Goal: Task Accomplishment & Management: Manage account settings

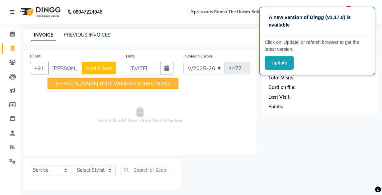
select select "7003"
select select "service"
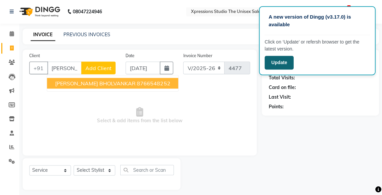
click at [277, 63] on button "Update" at bounding box center [279, 63] width 29 height 14
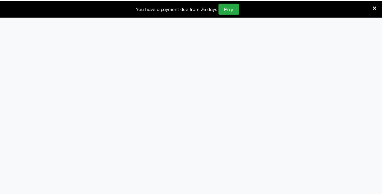
scroll to position [20, 0]
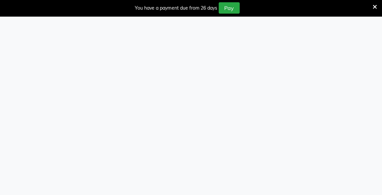
select select "service"
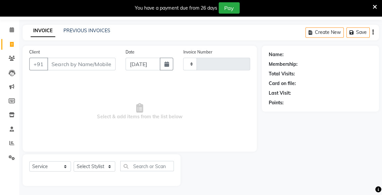
type input "4477"
select select "en"
select select "7003"
click at [9, 30] on span at bounding box center [13, 31] width 12 height 8
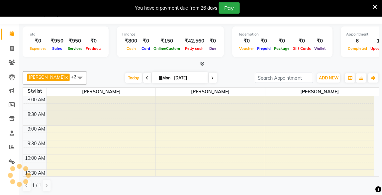
scroll to position [173, 0]
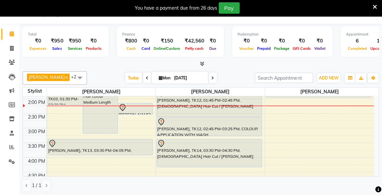
click at [139, 109] on div at bounding box center [136, 108] width 34 height 8
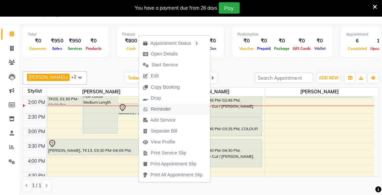
click at [158, 108] on span "Reminder" at bounding box center [161, 109] width 20 height 7
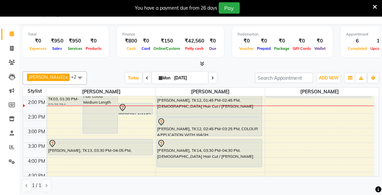
click at [158, 108] on div "[PERSON_NAME], TK12, 01:45 PM-02:45 PM, [DEMOGRAPHIC_DATA] Hair Cut / [PERSON_N…" at bounding box center [209, 103] width 105 height 28
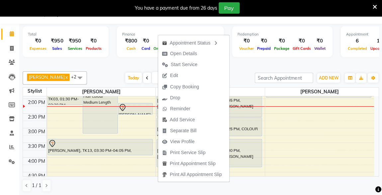
click at [277, 61] on div at bounding box center [200, 63] width 355 height 7
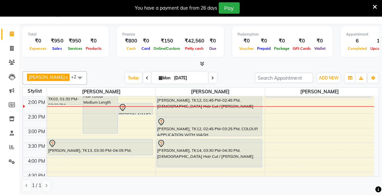
scroll to position [185, 0]
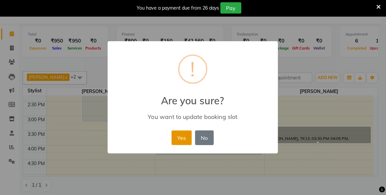
click at [179, 138] on button "Yes" at bounding box center [182, 138] width 20 height 15
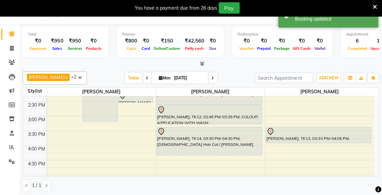
click at [373, 6] on icon at bounding box center [374, 7] width 4 height 6
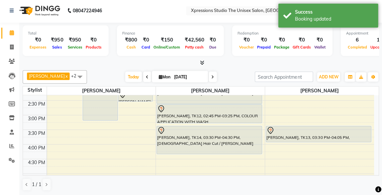
scroll to position [0, 0]
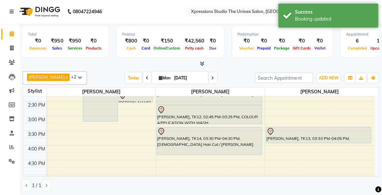
click at [337, 128] on div at bounding box center [318, 132] width 104 height 8
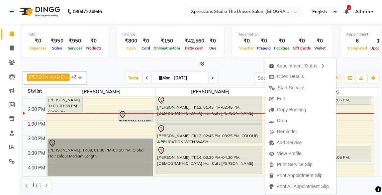
scroll to position [166, 0]
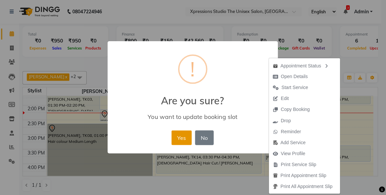
click at [187, 133] on button "Yes" at bounding box center [182, 138] width 20 height 15
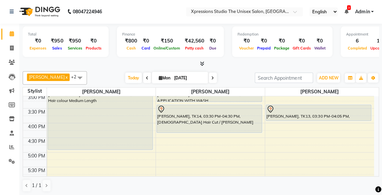
scroll to position [214, 0]
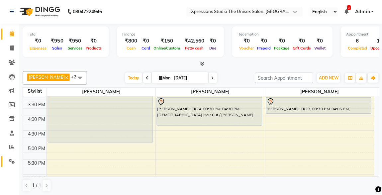
click at [11, 162] on icon at bounding box center [12, 161] width 6 height 5
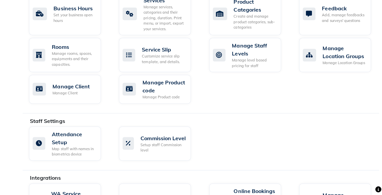
scroll to position [433, 0]
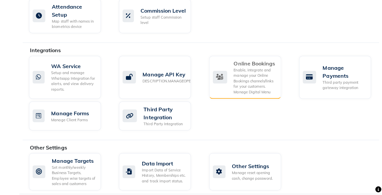
click at [264, 79] on div "Enable, integrate and manage your Online Bookings channels/links for your custo…" at bounding box center [255, 82] width 42 height 28
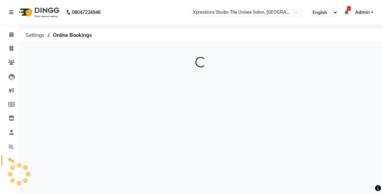
scroll to position [215, 0]
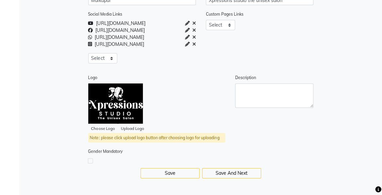
click at [267, 149] on div at bounding box center [259, 155] width 117 height 15
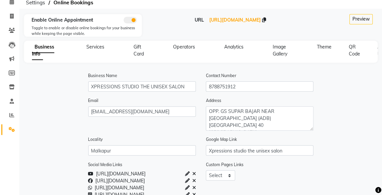
scroll to position [0, 0]
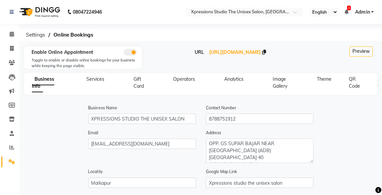
click at [185, 81] on span "Operators" at bounding box center [184, 79] width 22 height 6
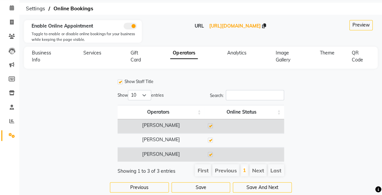
scroll to position [38, 0]
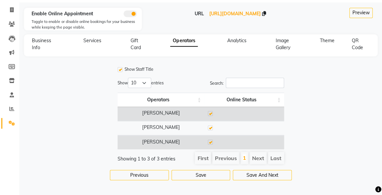
click at [210, 141] on label at bounding box center [210, 142] width 5 height 5
click at [210, 141] on input "checkbox" at bounding box center [210, 143] width 4 height 4
checkbox input "false"
click at [212, 177] on button "Save" at bounding box center [201, 175] width 59 height 10
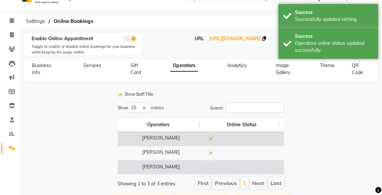
scroll to position [0, 0]
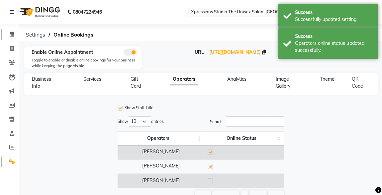
click at [15, 30] on link "Calendar" at bounding box center [10, 34] width 16 height 11
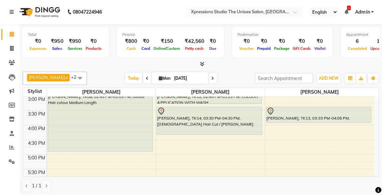
scroll to position [193, 0]
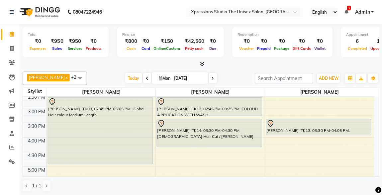
click at [346, 10] on icon at bounding box center [346, 12] width 4 height 5
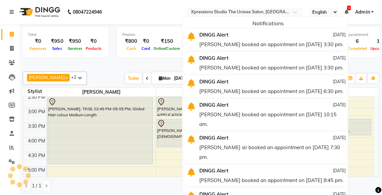
click at [288, 37] on div "DINGG Alert" at bounding box center [246, 35] width 104 height 10
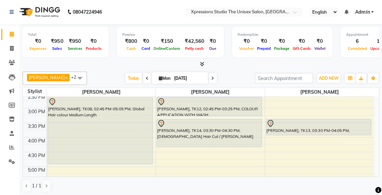
click at [198, 125] on div at bounding box center [209, 123] width 104 height 8
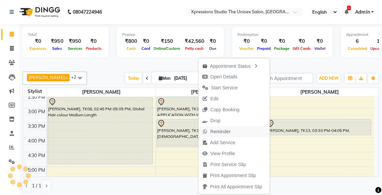
click at [217, 131] on span "Reminder" at bounding box center [221, 131] width 20 height 7
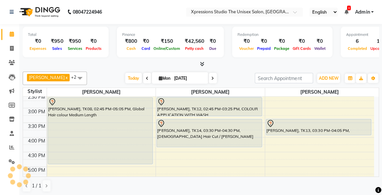
click at [217, 131] on div "[PERSON_NAME], TK14, 03:30 PM-04:30 PM, [DEMOGRAPHIC_DATA] Hair Cut / [PERSON_N…" at bounding box center [209, 133] width 105 height 28
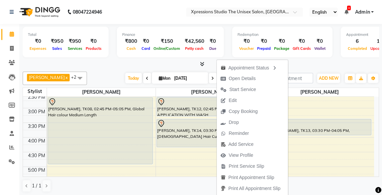
click at [302, 58] on div "Total ₹0 Expenses ₹950 Sales ₹950 Services ₹0 Products Finance ₹800 Cash ₹0 Car…" at bounding box center [200, 43] width 355 height 33
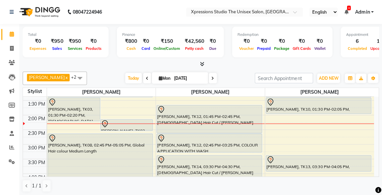
scroll to position [145, 0]
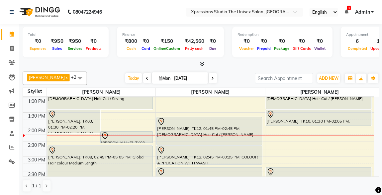
click at [346, 11] on icon at bounding box center [346, 12] width 4 height 5
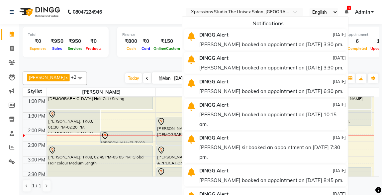
click at [109, 60] on div "Total ₹0 Expenses ₹950 Sales ₹950 Services ₹0 Products Finance ₹800 Cash ₹0 Car…" at bounding box center [200, 46] width 355 height 44
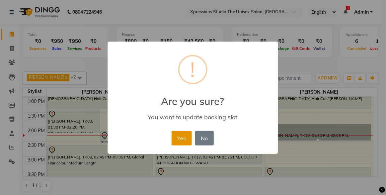
click at [182, 144] on button "Yes" at bounding box center [182, 138] width 20 height 15
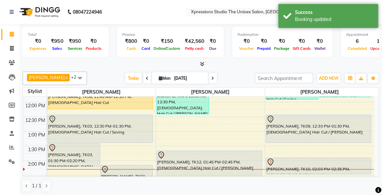
scroll to position [110, 0]
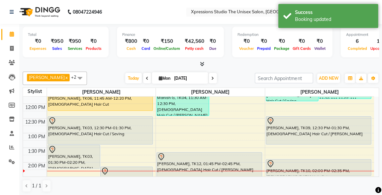
click at [356, 130] on div "[PERSON_NAME], TK09, 12:30 PM-01:30 PM, [DEMOGRAPHIC_DATA] Hair Cut / [PERSON_N…" at bounding box center [318, 130] width 105 height 28
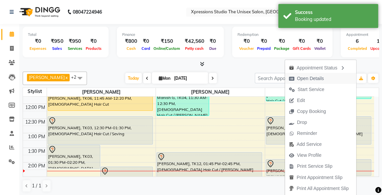
click at [311, 79] on span "Open Details" at bounding box center [310, 78] width 27 height 7
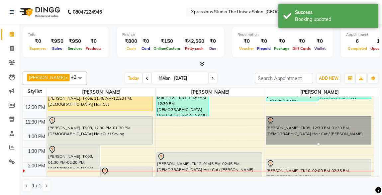
click at [307, 132] on link "[PERSON_NAME], TK09, 12:30 PM-01:30 PM, [DEMOGRAPHIC_DATA] Hair Cut / [PERSON_N…" at bounding box center [318, 130] width 105 height 28
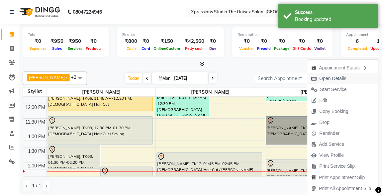
click at [333, 79] on span "Open Details" at bounding box center [332, 78] width 27 height 7
select select "7"
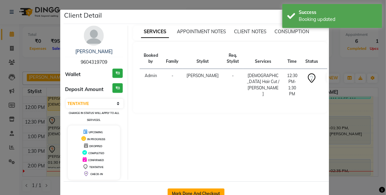
click at [210, 193] on button "Mark Done And Checkout" at bounding box center [196, 193] width 57 height 11
select select "service"
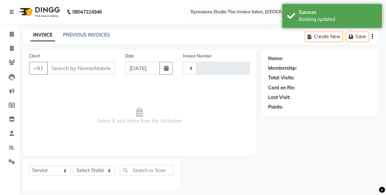
type input "4477"
select select "7003"
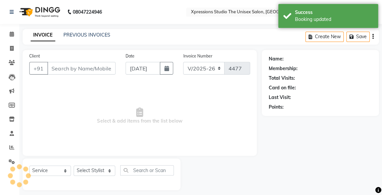
type input "9604319709"
select select "57589"
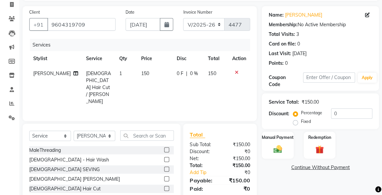
scroll to position [66, 0]
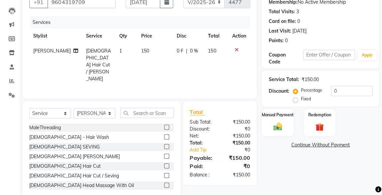
click at [278, 124] on img at bounding box center [278, 127] width 14 height 10
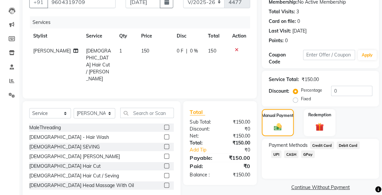
click at [284, 157] on span "CASH" at bounding box center [291, 154] width 14 height 8
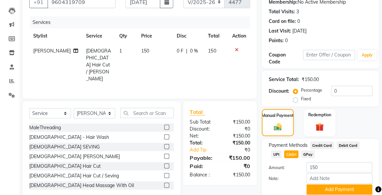
click at [281, 150] on span "UPI" at bounding box center [276, 154] width 10 height 8
click at [312, 165] on input "150" at bounding box center [339, 167] width 66 height 10
type input "50"
click at [349, 190] on button "Add Payment" at bounding box center [339, 189] width 66 height 10
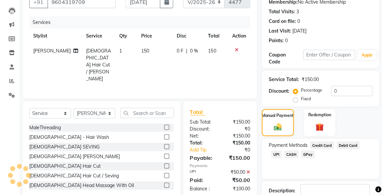
click at [284, 151] on span "CASH" at bounding box center [291, 154] width 14 height 8
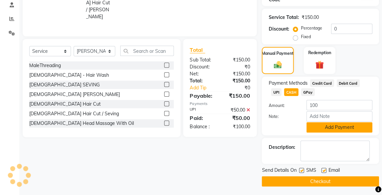
click at [345, 127] on button "Add Payment" at bounding box center [339, 127] width 66 height 10
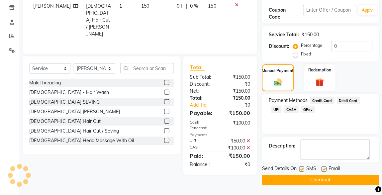
scroll to position [110, 0]
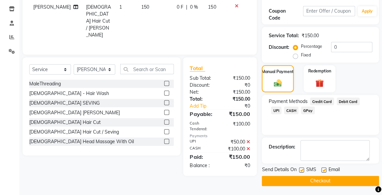
click at [302, 169] on label at bounding box center [301, 169] width 5 height 5
click at [302, 169] on input "checkbox" at bounding box center [301, 170] width 4 height 4
checkbox input "false"
click at [327, 184] on button "Checkout" at bounding box center [320, 181] width 117 height 10
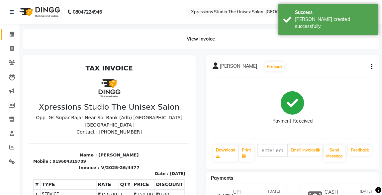
click at [9, 36] on span at bounding box center [13, 35] width 12 height 8
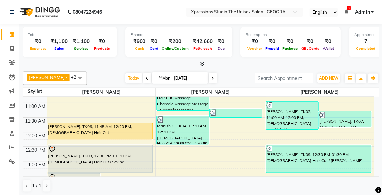
scroll to position [79, 0]
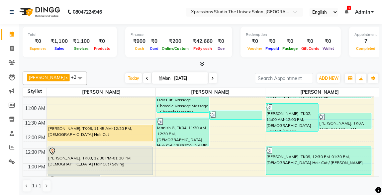
click at [101, 135] on div "[PERSON_NAME], TK06, 11:45 AM-12:20 PM, [DEMOGRAPHIC_DATA] Hair Cut" at bounding box center [101, 133] width 105 height 16
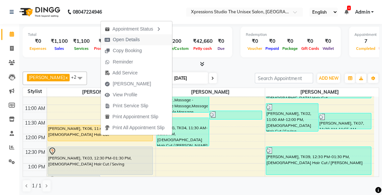
click at [125, 39] on span "Open Details" at bounding box center [126, 39] width 27 height 7
select select "1"
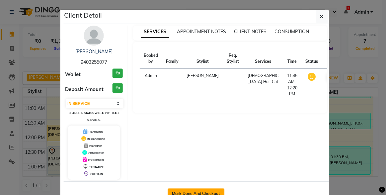
click at [191, 188] on button "Mark Done And Checkout" at bounding box center [196, 193] width 57 height 11
select select "service"
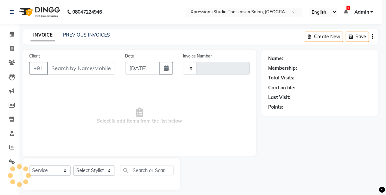
type input "4478"
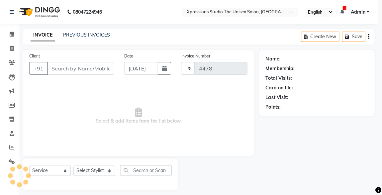
select select "7003"
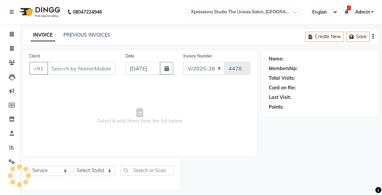
type input "9403255077"
select select "57587"
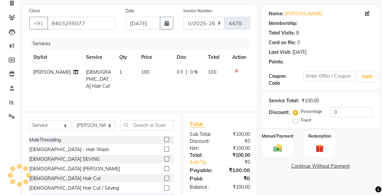
scroll to position [70, 0]
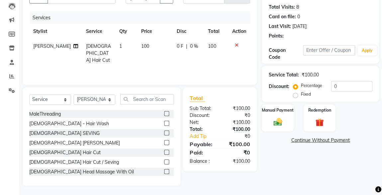
click at [281, 120] on img at bounding box center [278, 122] width 14 height 10
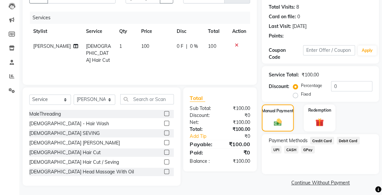
click at [284, 148] on span "CASH" at bounding box center [291, 150] width 14 height 8
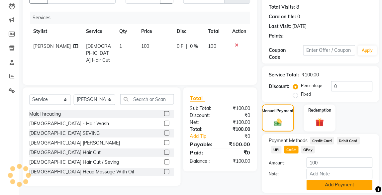
click at [324, 185] on button "Add Payment" at bounding box center [339, 185] width 66 height 10
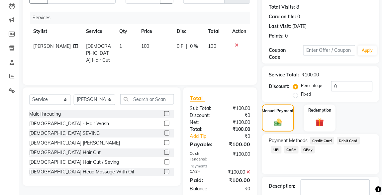
scroll to position [110, 0]
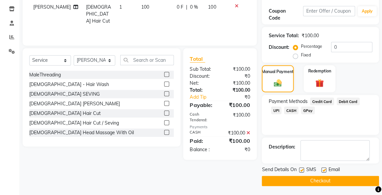
click at [302, 169] on label at bounding box center [301, 169] width 5 height 5
click at [302, 169] on input "checkbox" at bounding box center [301, 170] width 4 height 4
checkbox input "false"
click at [313, 178] on button "Checkout" at bounding box center [320, 181] width 117 height 10
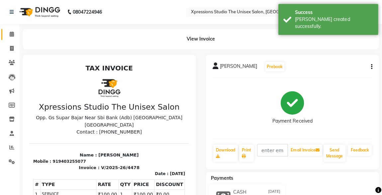
click at [6, 39] on link "Calendar" at bounding box center [10, 34] width 16 height 11
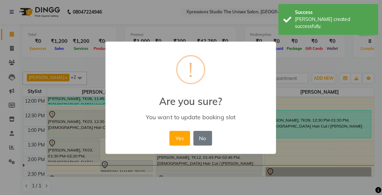
scroll to position [117, 0]
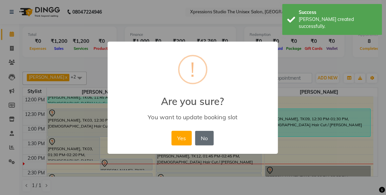
click at [208, 141] on button "No" at bounding box center [205, 138] width 19 height 15
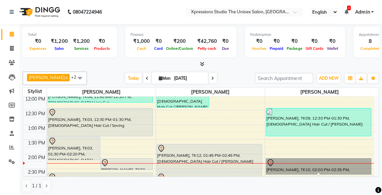
scroll to position [118, 0]
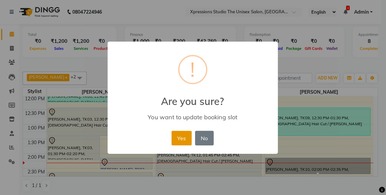
click at [188, 138] on button "Yes" at bounding box center [182, 138] width 20 height 15
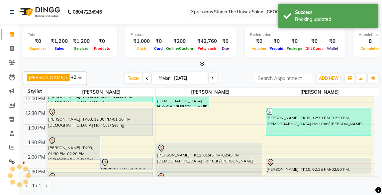
click at [310, 164] on div at bounding box center [318, 162] width 104 height 8
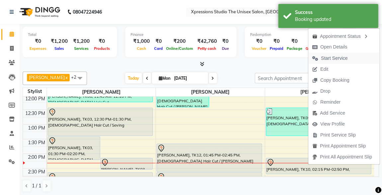
click at [325, 58] on span "Start Service" at bounding box center [334, 57] width 27 height 7
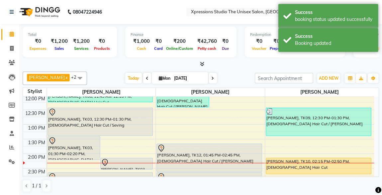
click at [207, 155] on div "[PERSON_NAME], TK12, 01:45 PM-02:45 PM, [DEMOGRAPHIC_DATA] Hair Cut / [PERSON_N…" at bounding box center [209, 158] width 105 height 28
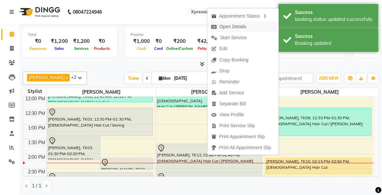
click at [226, 27] on span "Open Details" at bounding box center [233, 26] width 27 height 7
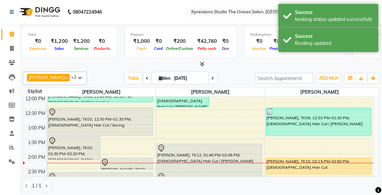
click at [226, 151] on div "[PERSON_NAME], TK12, 01:45 PM-02:45 PM, [DEMOGRAPHIC_DATA] Hair Cut / [PERSON_N…" at bounding box center [209, 158] width 105 height 28
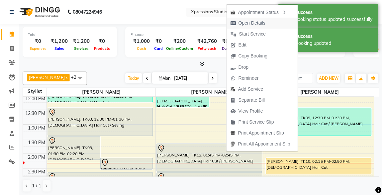
click at [247, 23] on span "Open Details" at bounding box center [252, 23] width 27 height 7
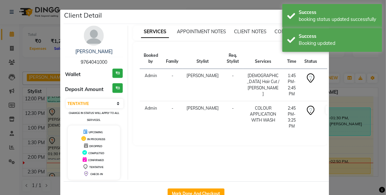
click at [326, 77] on button "START" at bounding box center [333, 77] width 14 height 8
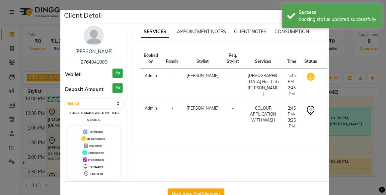
click at [335, 108] on button "START" at bounding box center [342, 110] width 14 height 8
select select "1"
click at [341, 52] on ngb-modal-window "Client Detail [PERSON_NAME] 9764041000 Wallet ₹0 Deposit Amount ₹0 Select IN SE…" at bounding box center [193, 97] width 386 height 195
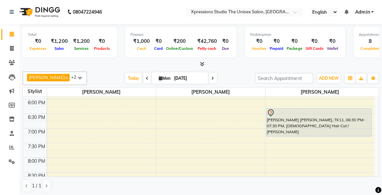
scroll to position [302, 0]
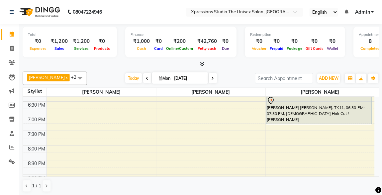
click at [374, 98] on div "8:00 AM 8:30 AM 9:00 AM 9:30 AM 10:00 AM 10:30 AM 11:00 AM 11:30 AM 12:00 PM 12…" at bounding box center [201, 136] width 355 height 80
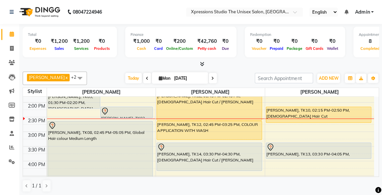
scroll to position [169, 0]
click at [270, 135] on div "8:00 AM 8:30 AM 9:00 AM 9:30 AM 10:00 AM 10:30 AM 11:00 AM 11:30 AM 12:00 PM 12…" at bounding box center [199, 146] width 350 height 438
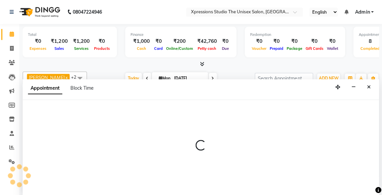
scroll to position [0, 0]
select select "57589"
select select "915"
select select "tentative"
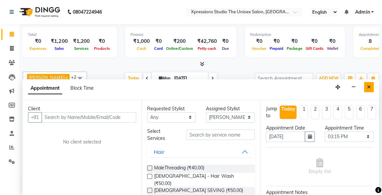
click at [371, 83] on button "Close" at bounding box center [369, 87] width 10 height 10
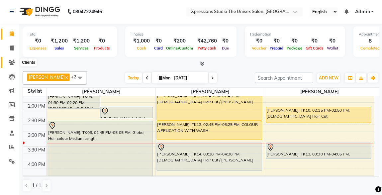
click at [14, 61] on icon at bounding box center [12, 62] width 6 height 5
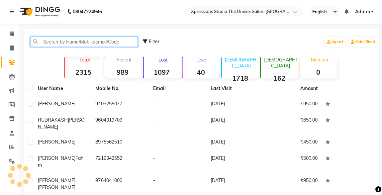
click at [90, 41] on input "text" at bounding box center [84, 42] width 107 height 10
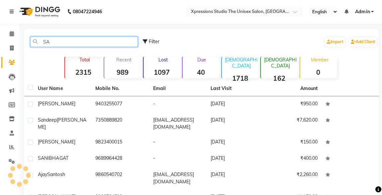
type input "S"
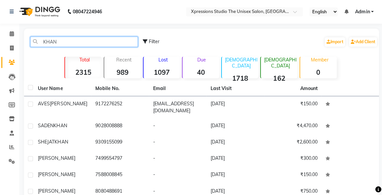
type input "KHAN"
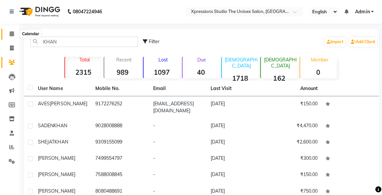
click at [8, 35] on span at bounding box center [13, 35] width 12 height 8
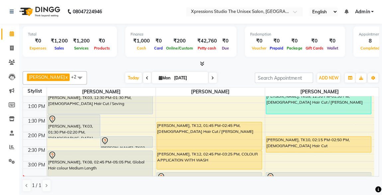
scroll to position [209, 0]
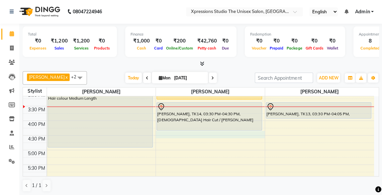
click at [261, 134] on div "8:00 AM 8:30 AM 9:00 AM 9:30 AM 10:00 AM 10:30 AM 11:00 AM 11:30 AM 12:00 PM 12…" at bounding box center [199, 106] width 350 height 438
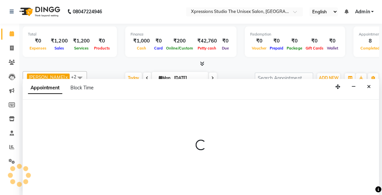
scroll to position [0, 0]
select select "57588"
select select "990"
select select "tentative"
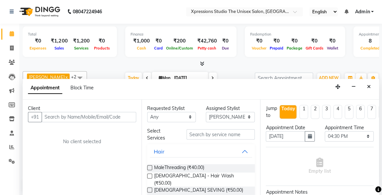
click at [80, 118] on input "text" at bounding box center [89, 117] width 94 height 10
click at [78, 118] on input "text" at bounding box center [89, 117] width 94 height 10
click at [69, 119] on input "text" at bounding box center [89, 117] width 94 height 10
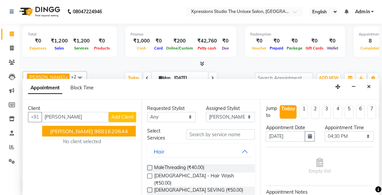
click at [71, 130] on span "[PERSON_NAME]" at bounding box center [72, 131] width 43 height 7
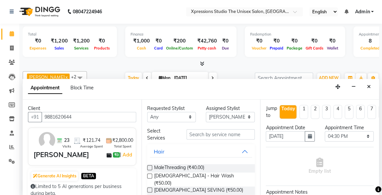
type input "9881620644"
click at [215, 135] on input "text" at bounding box center [221, 134] width 68 height 10
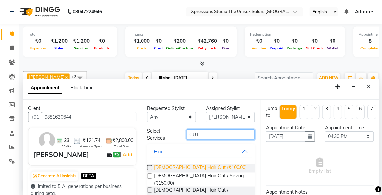
type input "CUT"
click at [204, 167] on span "[DEMOGRAPHIC_DATA] Hair Cut (₹100.00)" at bounding box center [200, 168] width 92 height 8
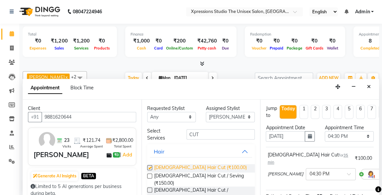
checkbox input "false"
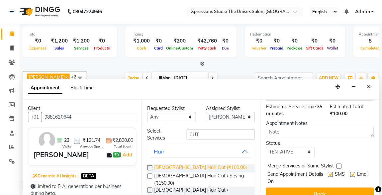
scroll to position [96, 0]
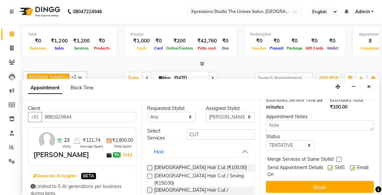
click at [328, 165] on label at bounding box center [330, 167] width 5 height 5
click at [328, 166] on input "checkbox" at bounding box center [330, 168] width 4 height 4
checkbox input "false"
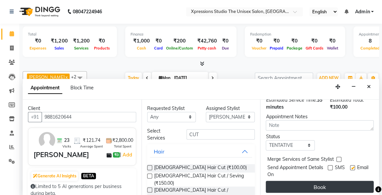
click at [332, 181] on button "Book" at bounding box center [320, 187] width 108 height 12
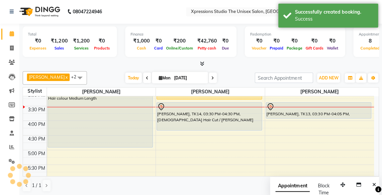
scroll to position [0, 0]
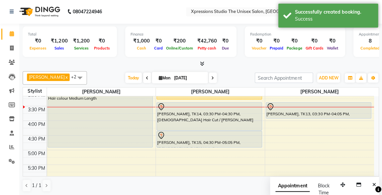
click at [241, 68] on div "Total ₹0 Expenses ₹1,200 Sales ₹1,200 Services ₹0 Products Finance ₹1,000 Cash …" at bounding box center [201, 110] width 362 height 172
click at [184, 59] on div "Total ₹0 Expenses ₹1,200 Sales ₹1,200 Services ₹0 Products Finance ₹1,000 Cash …" at bounding box center [200, 46] width 355 height 44
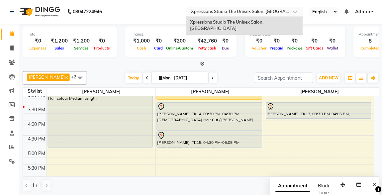
click at [277, 11] on input "text" at bounding box center [238, 12] width 96 height 7
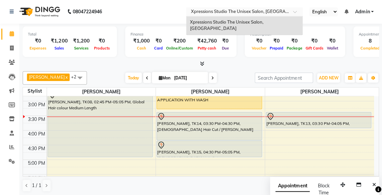
scroll to position [191, 0]
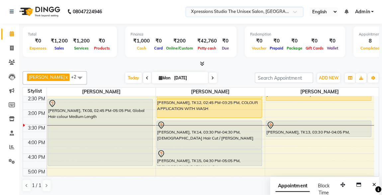
click at [70, 139] on div "[PERSON_NAME], TK08, 02:45 PM-05:05 PM, Global Hair colour Medium Length" at bounding box center [101, 132] width 105 height 66
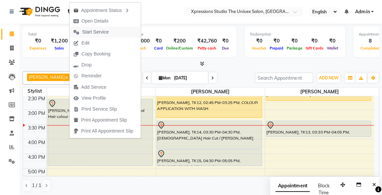
click at [91, 33] on span "Start Service" at bounding box center [96, 32] width 27 height 7
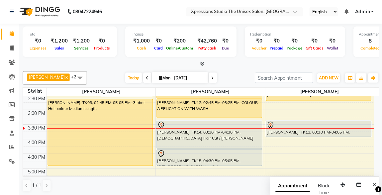
click at [210, 117] on div at bounding box center [209, 117] width 105 height 3
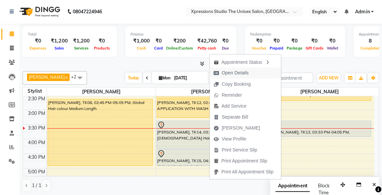
click at [235, 72] on span "Open Details" at bounding box center [235, 73] width 27 height 7
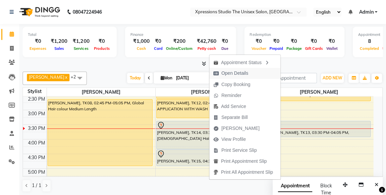
select select "1"
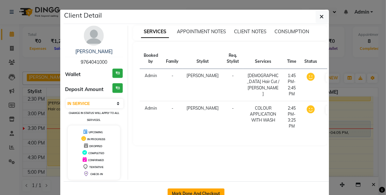
click at [208, 189] on button "Mark Done And Checkout" at bounding box center [196, 193] width 57 height 11
select select "service"
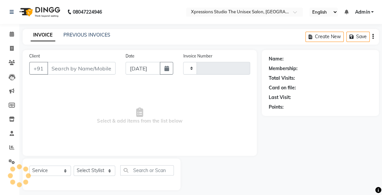
type input "4479"
select select "7003"
type input "9764041000"
select select "57588"
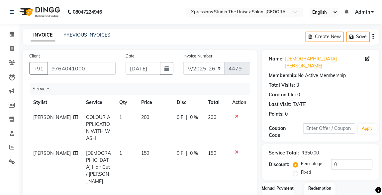
scroll to position [91, 0]
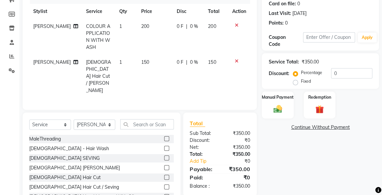
click at [276, 104] on img at bounding box center [278, 109] width 14 height 10
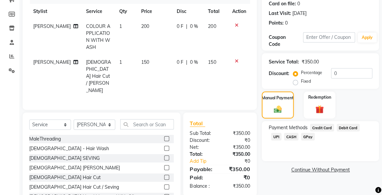
click at [284, 133] on span "CASH" at bounding box center [291, 137] width 14 height 8
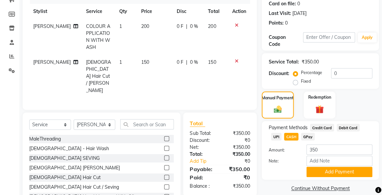
click at [281, 133] on span "UPI" at bounding box center [276, 137] width 10 height 8
click at [350, 166] on button "Add Payment" at bounding box center [339, 171] width 66 height 10
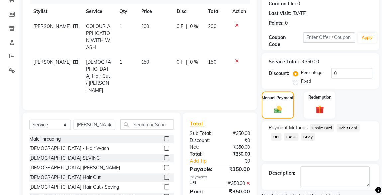
scroll to position [110, 0]
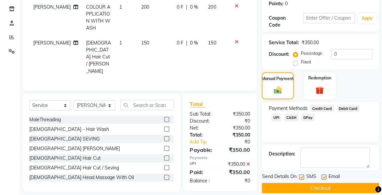
click at [302, 174] on label at bounding box center [301, 176] width 5 height 5
click at [302, 175] on input "checkbox" at bounding box center [301, 177] width 4 height 4
checkbox input "false"
click at [324, 183] on button "Checkout" at bounding box center [320, 188] width 117 height 10
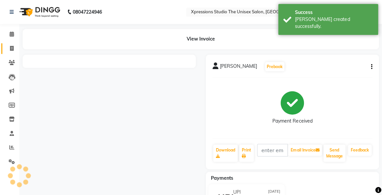
click at [14, 44] on link "Invoice" at bounding box center [10, 48] width 16 height 11
select select "service"
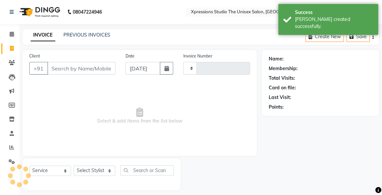
scroll to position [4, 0]
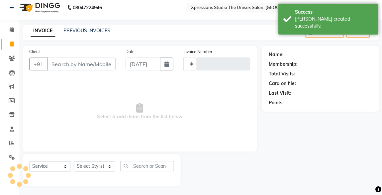
type input "4480"
select select "7003"
click at [12, 27] on span at bounding box center [13, 31] width 12 height 8
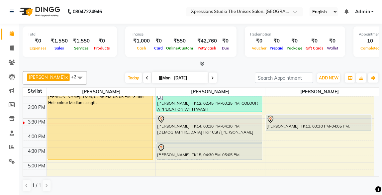
scroll to position [196, 0]
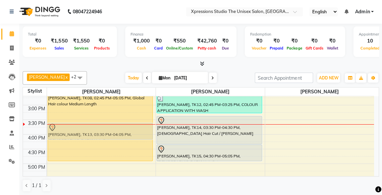
drag, startPoint x: 348, startPoint y: 118, endPoint x: 156, endPoint y: 124, distance: 191.8
click at [156, 124] on div "8:00 AM 8:30 AM 9:00 AM 9:30 AM 10:00 AM 10:30 AM 11:00 AM 11:30 AM 12:00 PM 12…" at bounding box center [199, 120] width 350 height 438
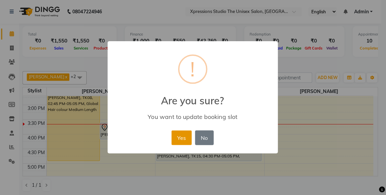
click at [184, 136] on button "Yes" at bounding box center [182, 138] width 20 height 15
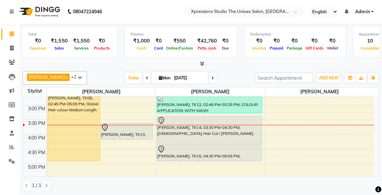
click at [206, 131] on div "[PERSON_NAME], TK14, 03:30 PM-04:30 PM, [DEMOGRAPHIC_DATA] Hair Cut / [PERSON_N…" at bounding box center [209, 130] width 105 height 28
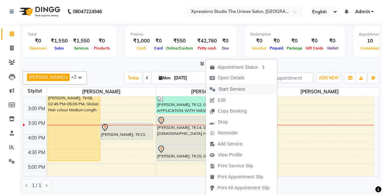
click at [233, 87] on span "Start Service" at bounding box center [232, 89] width 27 height 7
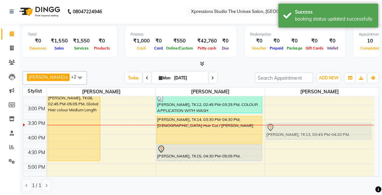
drag, startPoint x: 125, startPoint y: 132, endPoint x: 276, endPoint y: 133, distance: 151.2
click at [276, 133] on tr "[PERSON_NAME], TK03, 01:30 PM-02:20 PM, [DEMOGRAPHIC_DATA] Hair Loreal Hair Col…" at bounding box center [199, 120] width 350 height 438
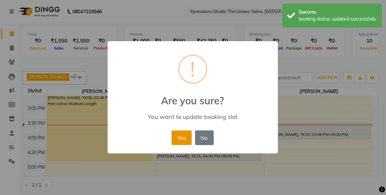
click at [182, 135] on button "Yes" at bounding box center [182, 138] width 20 height 15
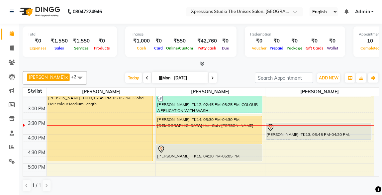
scroll to position [0, 0]
click at [308, 126] on div at bounding box center [318, 128] width 104 height 8
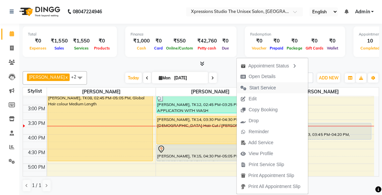
click at [259, 86] on span "Start Service" at bounding box center [262, 87] width 27 height 7
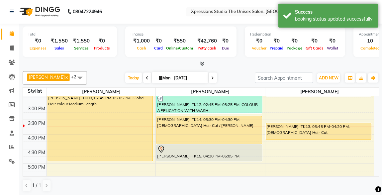
click at [297, 52] on div "Redemption ₹0 Voucher ₹0 Prepaid ₹0 Package ₹0 Gift Cards ₹0 Wallet" at bounding box center [295, 42] width 100 height 31
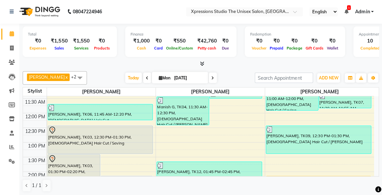
scroll to position [99, 0]
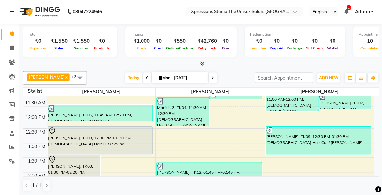
click at [378, 171] on td "8:00 AM 8:30 AM 9:00 AM 9:30 AM 10:00 AM 10:30 AM 11:00 AM 11:30 AM 12:00 PM 12…" at bounding box center [201, 136] width 355 height 80
click at [17, 48] on span at bounding box center [13, 49] width 12 height 8
select select "service"
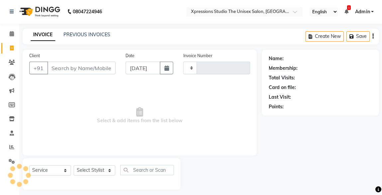
type input "4480"
select select "7003"
click at [67, 71] on input "Client" at bounding box center [82, 68] width 68 height 13
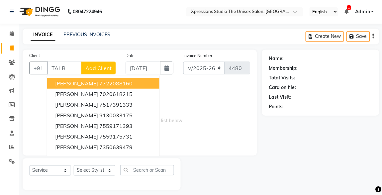
type input "TALRE"
click at [72, 70] on input "TALRE" at bounding box center [65, 68] width 34 height 13
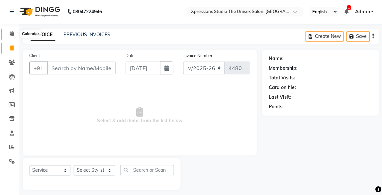
click at [12, 33] on icon at bounding box center [12, 34] width 4 height 5
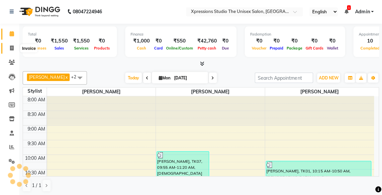
click at [12, 47] on icon at bounding box center [13, 48] width 4 height 5
select select "service"
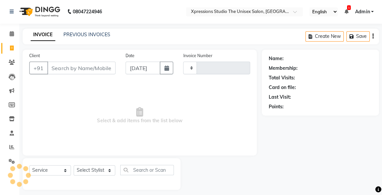
type input "4480"
select select "7003"
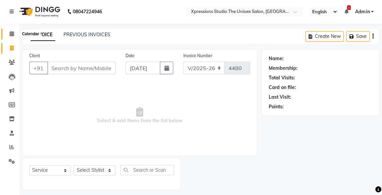
click at [14, 34] on icon at bounding box center [12, 34] width 4 height 5
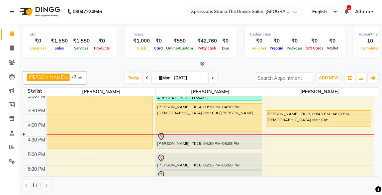
scroll to position [206, 0]
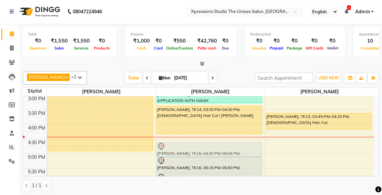
drag, startPoint x: 212, startPoint y: 141, endPoint x: 213, endPoint y: 145, distance: 4.1
click at [213, 145] on div "[PERSON_NAME], TK07, 09:55 AM-11:20 AM, [DEMOGRAPHIC_DATA] Hair Cut ,Massage - …" at bounding box center [210, 110] width 109 height 438
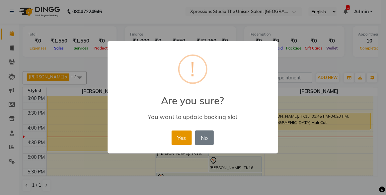
click at [177, 136] on button "Yes" at bounding box center [182, 138] width 20 height 15
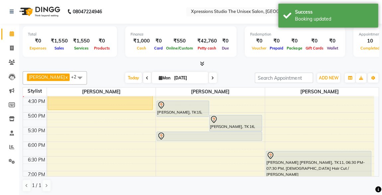
scroll to position [228, 0]
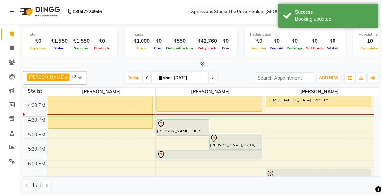
click at [242, 147] on div "[PERSON_NAME], TK16, 05:15 PM-05:50 PM, [DEMOGRAPHIC_DATA] Hair Cut" at bounding box center [236, 142] width 52 height 16
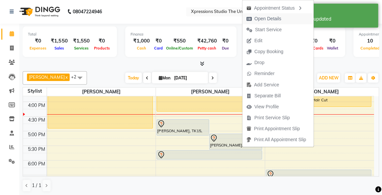
click at [274, 17] on span "Open Details" at bounding box center [267, 19] width 27 height 7
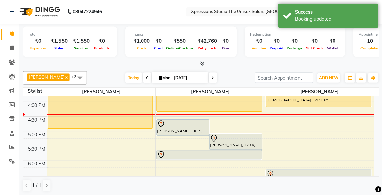
click at [229, 137] on div at bounding box center [235, 138] width 51 height 8
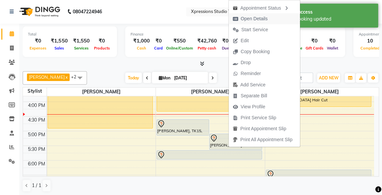
click at [263, 19] on span "Open Details" at bounding box center [254, 19] width 27 height 7
select select "7"
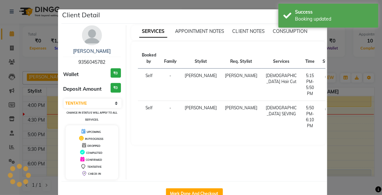
scroll to position [0, 0]
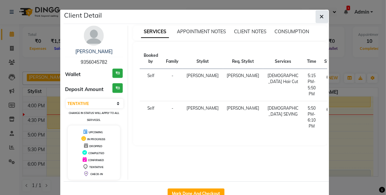
click at [321, 16] on icon "button" at bounding box center [322, 16] width 4 height 5
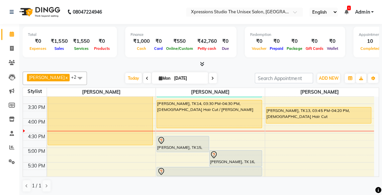
scroll to position [208, 0]
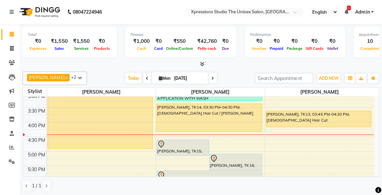
click at [195, 144] on div at bounding box center [182, 144] width 51 height 8
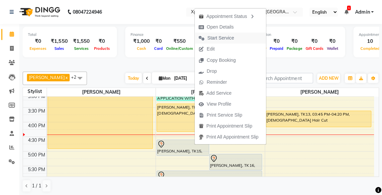
click at [217, 38] on span "Start Service" at bounding box center [221, 38] width 27 height 7
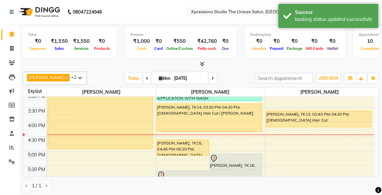
click at [213, 114] on div "[PERSON_NAME], TK14, 03:30 PM-04:30 PM, [DEMOGRAPHIC_DATA] Hair Cut / [PERSON_N…" at bounding box center [209, 118] width 105 height 28
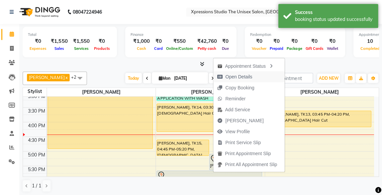
click at [239, 74] on span "Open Details" at bounding box center [239, 76] width 27 height 7
select select "1"
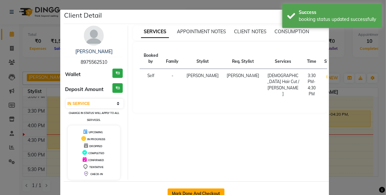
click at [206, 190] on button "Mark Done And Checkout" at bounding box center [196, 193] width 57 height 11
select select "7003"
select select "service"
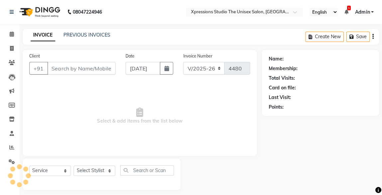
type input "8975562510"
select select "57588"
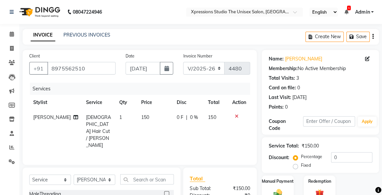
scroll to position [70, 0]
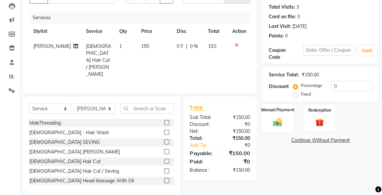
click at [283, 126] on img at bounding box center [277, 122] width 14 height 10
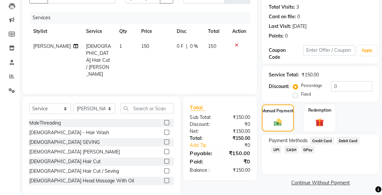
click at [281, 146] on span "UPI" at bounding box center [276, 150] width 10 height 8
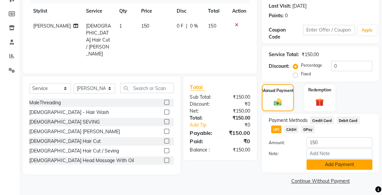
click at [345, 164] on button "Add Payment" at bounding box center [339, 164] width 66 height 10
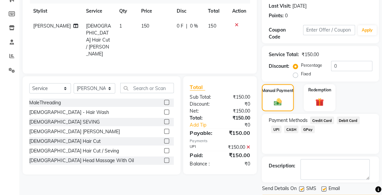
scroll to position [110, 0]
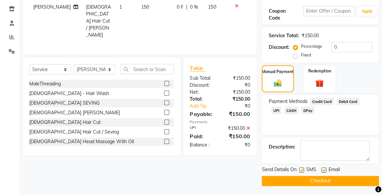
click at [300, 176] on button "Checkout" at bounding box center [320, 181] width 117 height 10
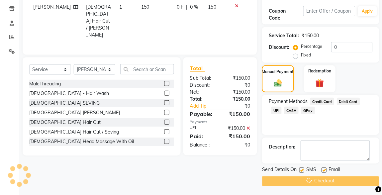
click at [318, 179] on div "Checkout" at bounding box center [320, 181] width 117 height 10
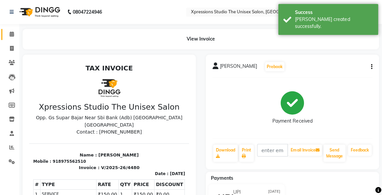
click at [10, 37] on span at bounding box center [13, 35] width 12 height 8
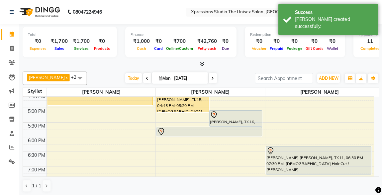
scroll to position [350, 0]
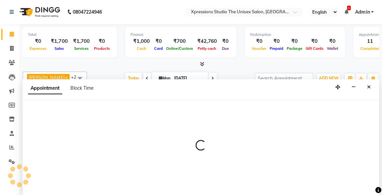
scroll to position [0, 0]
select select "57589"
select select "tentative"
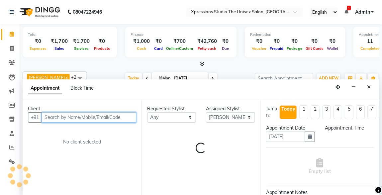
select select "1245"
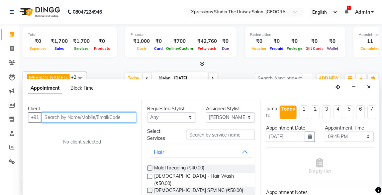
click at [117, 116] on input "text" at bounding box center [89, 117] width 94 height 10
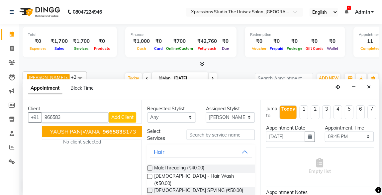
click at [112, 133] on span "966583" at bounding box center [113, 131] width 20 height 7
type input "9665838173"
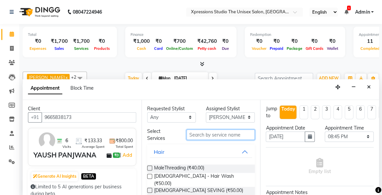
click at [230, 133] on input "text" at bounding box center [221, 134] width 68 height 10
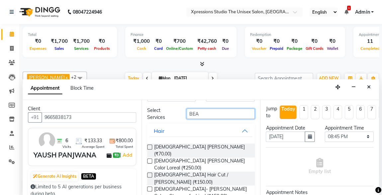
scroll to position [25, 0]
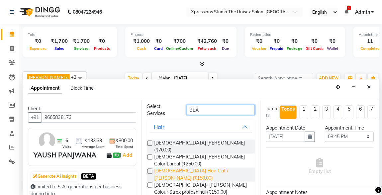
type input "BEA"
click at [155, 167] on span "[DEMOGRAPHIC_DATA] Hair Cut / [PERSON_NAME] (₹150.00)" at bounding box center [201, 174] width 95 height 14
checkbox input "false"
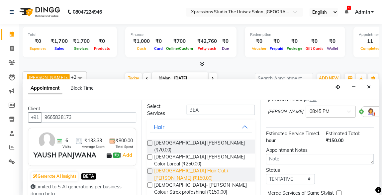
scroll to position [96, 0]
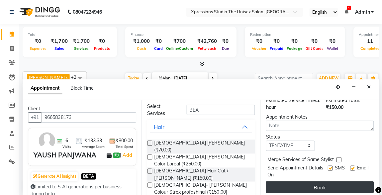
click at [324, 181] on button "Book" at bounding box center [320, 187] width 108 height 12
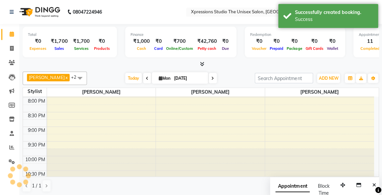
scroll to position [0, 0]
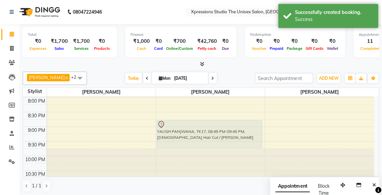
drag, startPoint x: 352, startPoint y: 123, endPoint x: 268, endPoint y: 128, distance: 84.2
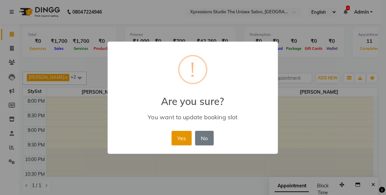
click at [186, 141] on button "Yes" at bounding box center [182, 138] width 20 height 15
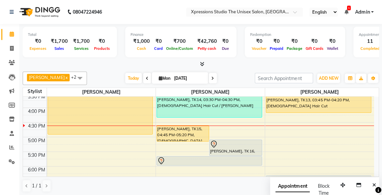
scroll to position [213, 0]
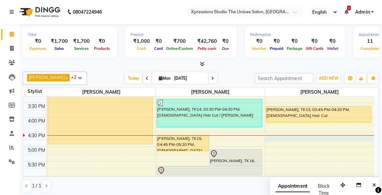
click at [357, 134] on div "8:00 AM 8:30 AM 9:00 AM 9:30 AM 10:00 AM 10:30 AM 11:00 AM 11:30 AM 12:00 PM 12…" at bounding box center [199, 102] width 350 height 438
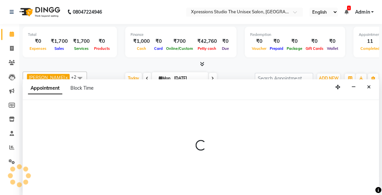
scroll to position [0, 0]
select select "57589"
select select "1005"
select select "tentative"
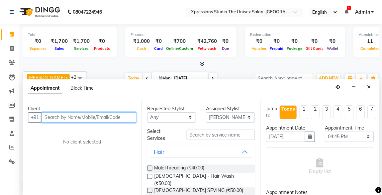
click at [126, 113] on input "text" at bounding box center [89, 117] width 94 height 10
type input "R"
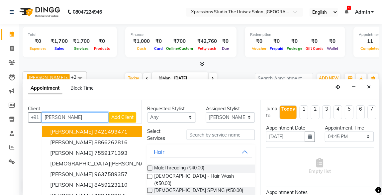
click at [59, 134] on button "[PERSON_NAME] 9421493471" at bounding box center [119, 131] width 153 height 11
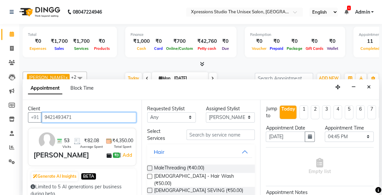
type input "9421493471"
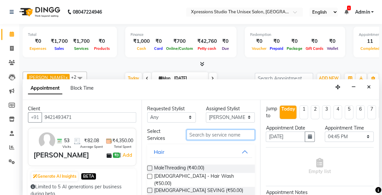
click at [229, 135] on input "text" at bounding box center [221, 134] width 68 height 10
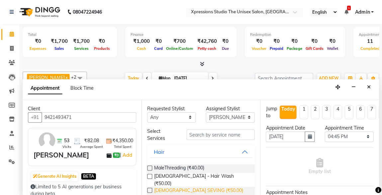
click at [159, 186] on span "[DEMOGRAPHIC_DATA] SEVING (₹50.00)" at bounding box center [198, 190] width 89 height 8
checkbox input "false"
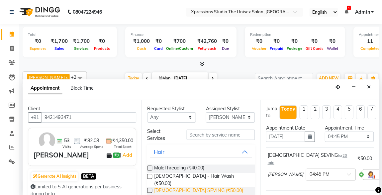
scroll to position [96, 0]
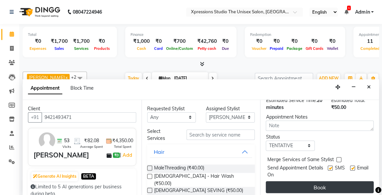
click at [316, 181] on button "Book" at bounding box center [320, 187] width 108 height 12
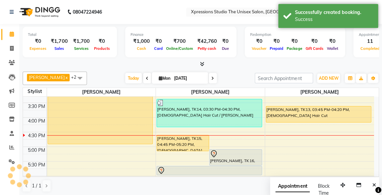
scroll to position [0, 0]
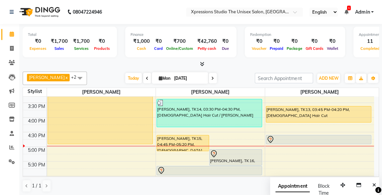
click at [97, 112] on div "[PERSON_NAME], TK08, 02:45 PM-05:05 PM, Global Hair colour Medium Length" at bounding box center [101, 110] width 105 height 66
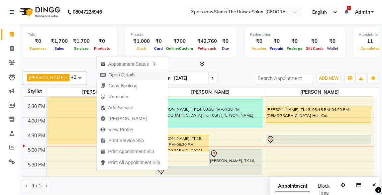
click at [123, 73] on span "Open Details" at bounding box center [122, 74] width 27 height 7
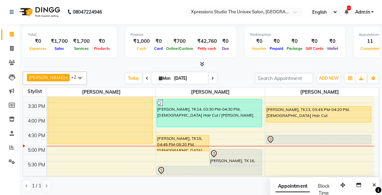
click at [121, 128] on div "[PERSON_NAME], TK08, 02:45 PM-05:05 PM, Global Hair colour Medium Length" at bounding box center [101, 110] width 105 height 66
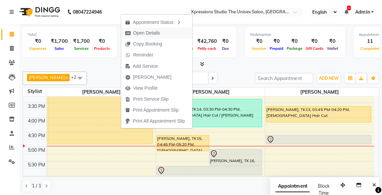
click at [142, 34] on span "Open Details" at bounding box center [147, 33] width 27 height 7
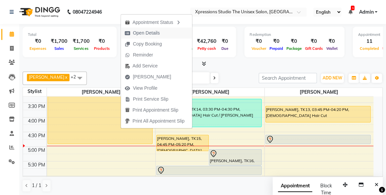
select select "1"
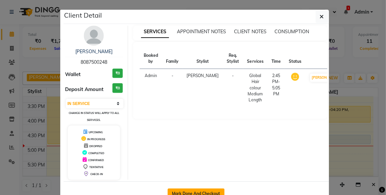
click at [191, 189] on button "Mark Done And Checkout" at bounding box center [196, 193] width 57 height 11
select select "service"
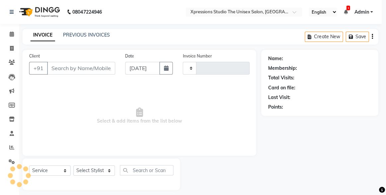
type input "4481"
select select "7003"
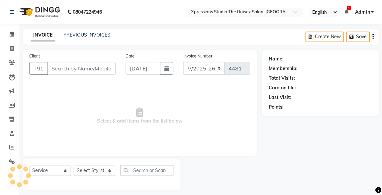
type input "8087500248"
select select "57587"
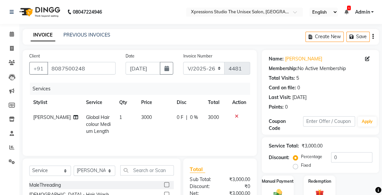
scroll to position [70, 0]
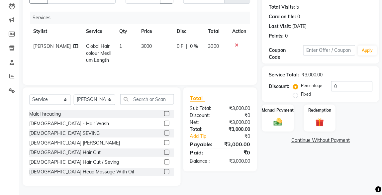
click at [319, 140] on link "Continue Without Payment" at bounding box center [320, 140] width 114 height 7
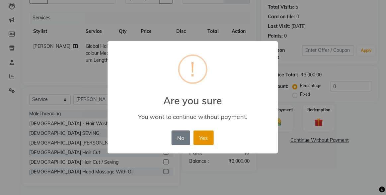
click at [206, 143] on button "Yes" at bounding box center [204, 138] width 20 height 15
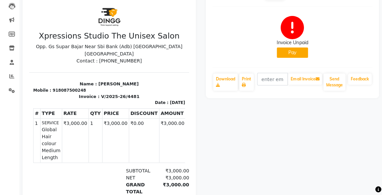
click at [283, 53] on button "Pay" at bounding box center [292, 53] width 31 height 10
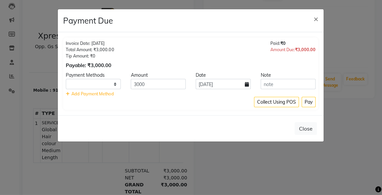
scroll to position [70, 0]
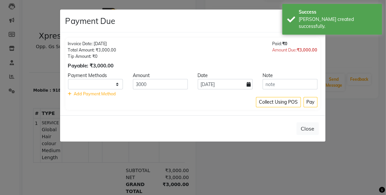
select select "1"
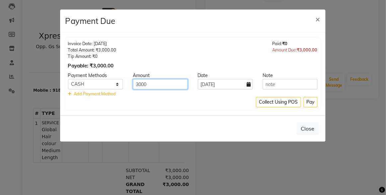
click at [137, 84] on input "3000" at bounding box center [161, 84] width 55 height 10
type input "1000"
click at [312, 103] on button "Pay" at bounding box center [311, 102] width 14 height 10
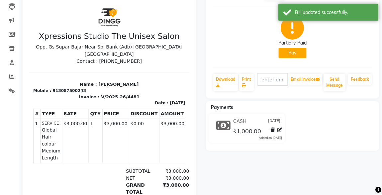
scroll to position [0, 0]
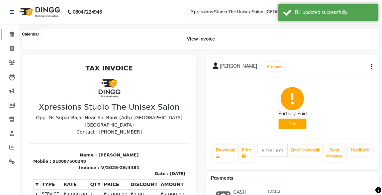
click at [13, 35] on icon at bounding box center [12, 34] width 4 height 5
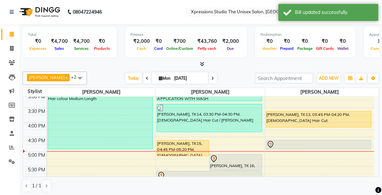
scroll to position [198, 0]
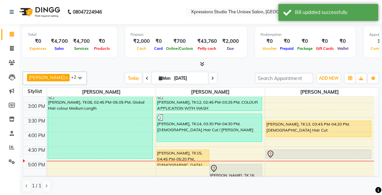
click at [297, 129] on div "[PERSON_NAME], TK13, 03:45 PM-04:20 PM, [DEMOGRAPHIC_DATA] Hair Cut" at bounding box center [318, 129] width 105 height 16
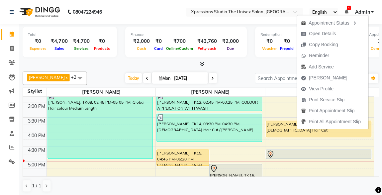
click at [256, 66] on div at bounding box center [200, 63] width 355 height 7
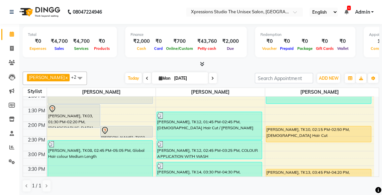
scroll to position [138, 0]
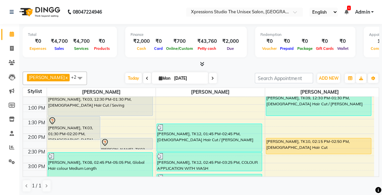
click at [309, 142] on div "[PERSON_NAME], TK10, 02:15 PM-02:50 PM, [DEMOGRAPHIC_DATA] Hair Cut" at bounding box center [318, 146] width 105 height 16
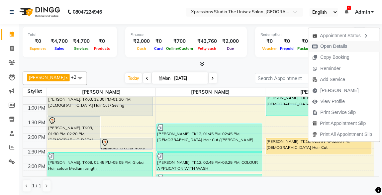
click at [327, 45] on span "Open Details" at bounding box center [333, 46] width 27 height 7
select select "1"
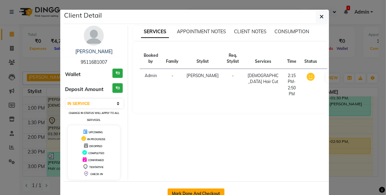
click at [186, 192] on button "Mark Done And Checkout" at bounding box center [196, 193] width 57 height 11
select select "service"
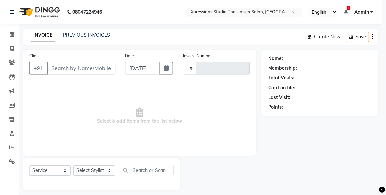
type input "4482"
select select "7003"
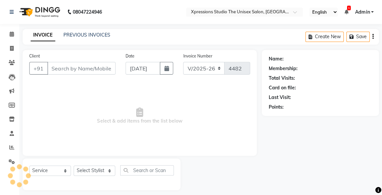
type input "9511681007"
select select "57589"
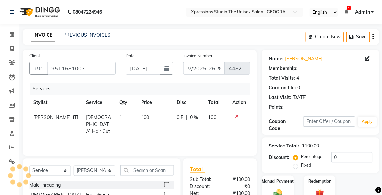
scroll to position [70, 0]
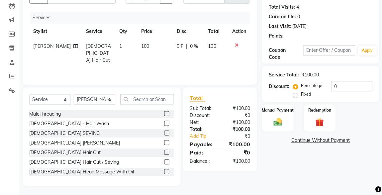
click at [283, 121] on img at bounding box center [278, 122] width 14 height 10
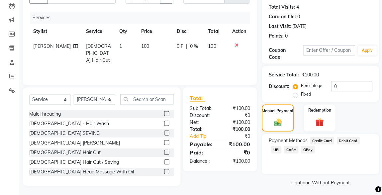
click at [284, 148] on span "CASH" at bounding box center [291, 150] width 14 height 8
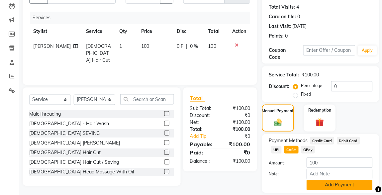
click at [329, 182] on button "Add Payment" at bounding box center [339, 185] width 66 height 10
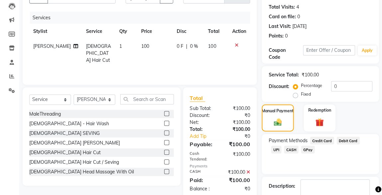
scroll to position [110, 0]
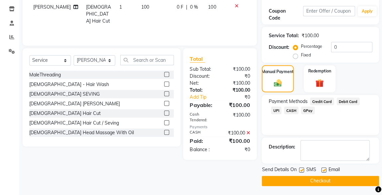
click at [301, 170] on label at bounding box center [301, 169] width 5 height 5
click at [301, 170] on input "checkbox" at bounding box center [301, 170] width 4 height 4
checkbox input "false"
click at [315, 180] on button "Checkout" at bounding box center [320, 181] width 117 height 10
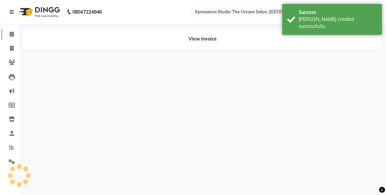
click at [14, 32] on span at bounding box center [13, 35] width 12 height 8
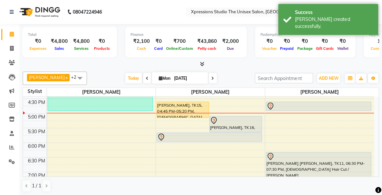
scroll to position [235, 0]
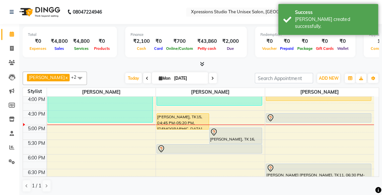
click at [310, 119] on div at bounding box center [318, 118] width 104 height 8
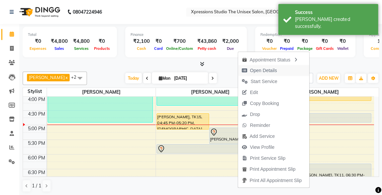
click at [257, 71] on span "Open Details" at bounding box center [263, 70] width 27 height 7
select select "7"
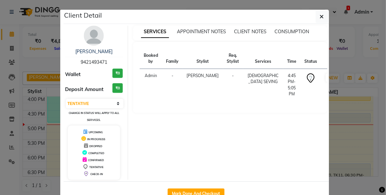
click at [333, 50] on ngb-modal-window "Client Detail [PERSON_NAME] 9421493471 Wallet ₹0 Deposit Amount ₹0 Select IN SE…" at bounding box center [193, 97] width 386 height 195
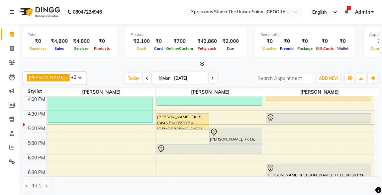
click at [292, 117] on div at bounding box center [318, 118] width 104 height 8
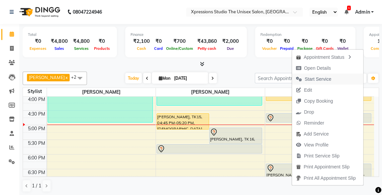
click at [315, 78] on span "Start Service" at bounding box center [318, 78] width 27 height 7
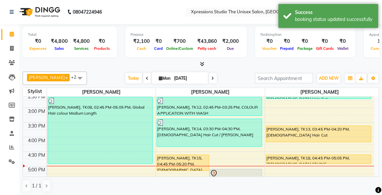
scroll to position [186, 0]
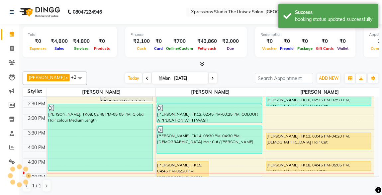
click at [293, 142] on div "[PERSON_NAME], TK13, 03:45 PM-04:20 PM, [DEMOGRAPHIC_DATA] Hair Cut" at bounding box center [318, 141] width 105 height 16
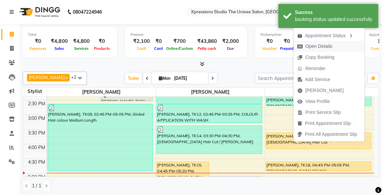
click at [310, 46] on span "Open Details" at bounding box center [318, 46] width 27 height 7
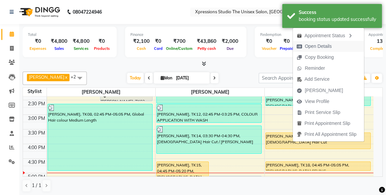
select select "1"
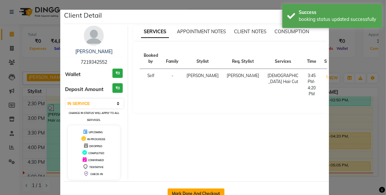
click at [182, 193] on button "Mark Done And Checkout" at bounding box center [196, 193] width 57 height 11
select select "service"
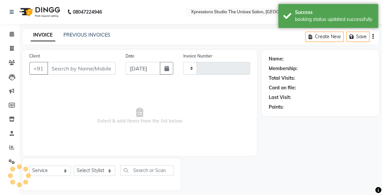
type input "4483"
select select "7003"
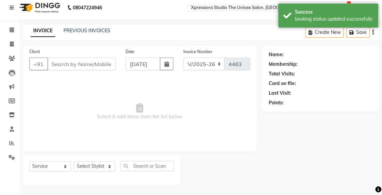
type input "7219342552"
select select "57589"
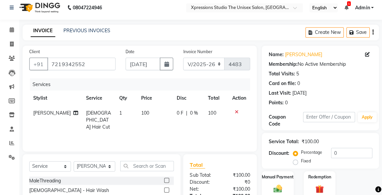
click at [353, 181] on div "Manual Payment Redemption" at bounding box center [320, 184] width 127 height 27
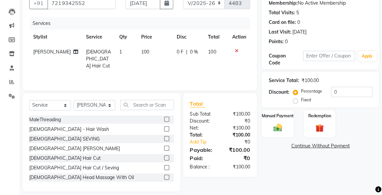
scroll to position [68, 0]
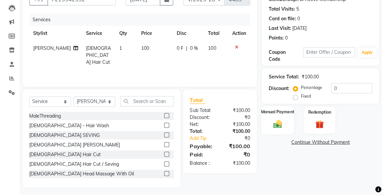
click at [285, 120] on div "Manual Payment" at bounding box center [277, 120] width 33 height 28
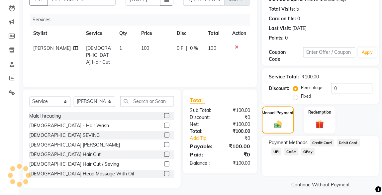
click at [284, 154] on span "CASH" at bounding box center [291, 152] width 14 height 8
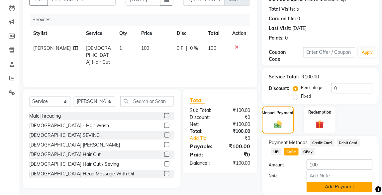
click at [321, 182] on button "Add Payment" at bounding box center [339, 187] width 66 height 10
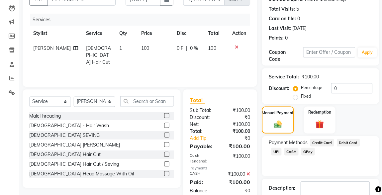
scroll to position [110, 0]
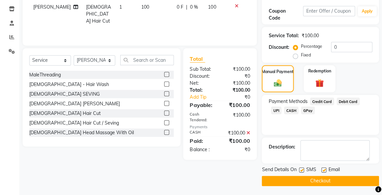
click at [302, 169] on label at bounding box center [301, 169] width 5 height 5
click at [302, 169] on input "checkbox" at bounding box center [301, 170] width 4 height 4
checkbox input "false"
click at [316, 181] on button "Checkout" at bounding box center [320, 181] width 117 height 10
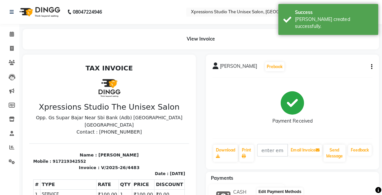
click at [370, 69] on button "button" at bounding box center [370, 66] width 4 height 7
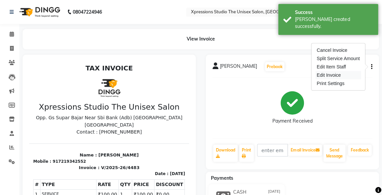
click at [334, 75] on div "Edit Invoice" at bounding box center [338, 75] width 46 height 8
select select "service"
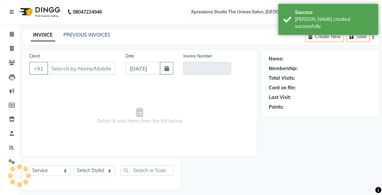
scroll to position [4, 0]
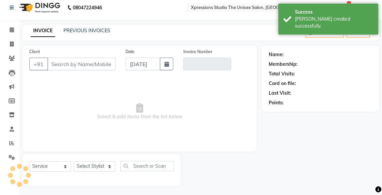
type input "7219342552"
type input "V/2025-26/4483"
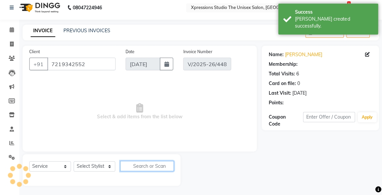
click at [148, 165] on input "text" at bounding box center [147, 166] width 53 height 10
select select "select"
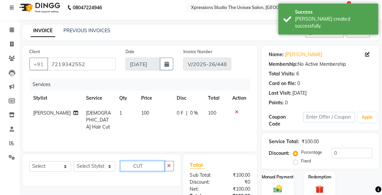
type input "CUT"
click at [106, 165] on select "Select Stylist [PERSON_NAME] [PERSON_NAME] [PERSON_NAME]" at bounding box center [95, 166] width 42 height 10
select select "57589"
click at [74, 161] on select "Select Stylist [PERSON_NAME] [PERSON_NAME] [PERSON_NAME]" at bounding box center [95, 166] width 42 height 10
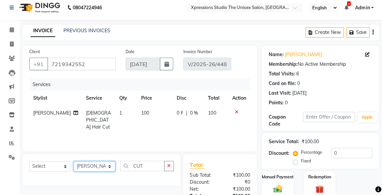
scroll to position [84, 0]
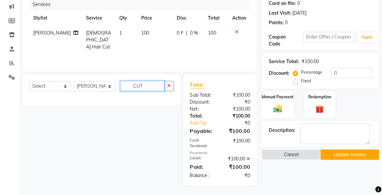
click at [152, 88] on input "CUT" at bounding box center [143, 86] width 44 height 10
type input "C"
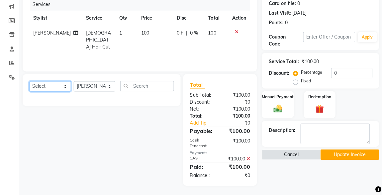
click at [43, 83] on select "Select Service Product Membership Package Voucher Prepaid Gift Card" at bounding box center [51, 86] width 42 height 10
select select "service"
click at [30, 81] on select "Select Service Product Membership Package Voucher Prepaid Gift Card" at bounding box center [51, 86] width 42 height 10
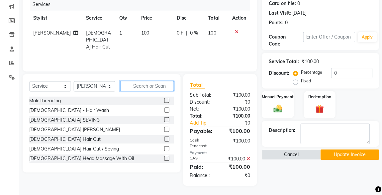
click at [132, 83] on input "text" at bounding box center [147, 86] width 53 height 10
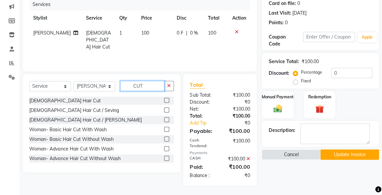
type input "CUT"
click at [164, 100] on label at bounding box center [166, 100] width 5 height 5
click at [164, 100] on input "checkbox" at bounding box center [166, 101] width 4 height 4
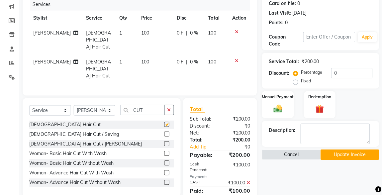
checkbox input "false"
click at [281, 107] on img at bounding box center [277, 109] width 14 height 10
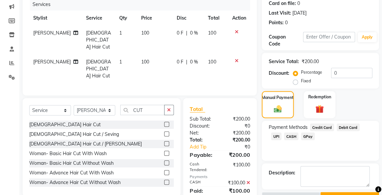
click at [284, 135] on span "CASH" at bounding box center [291, 137] width 14 height 8
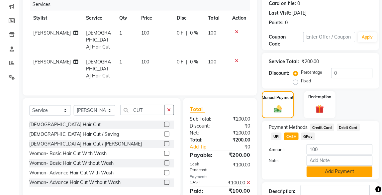
click at [338, 173] on button "Add Payment" at bounding box center [339, 171] width 66 height 10
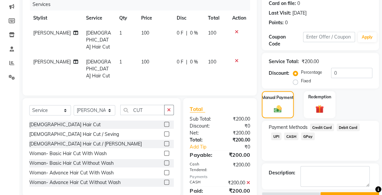
scroll to position [100, 0]
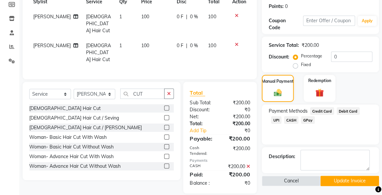
click at [343, 182] on button "Update Invoice" at bounding box center [349, 181] width 58 height 10
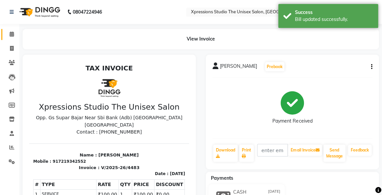
click at [13, 35] on icon at bounding box center [12, 34] width 4 height 5
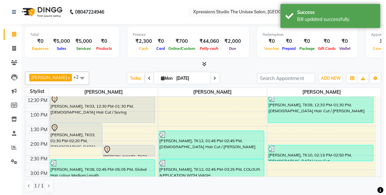
scroll to position [132, 0]
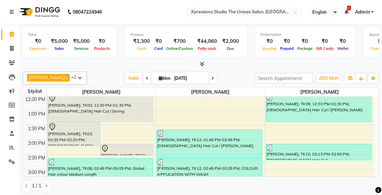
click at [66, 99] on div at bounding box center [101, 98] width 104 height 8
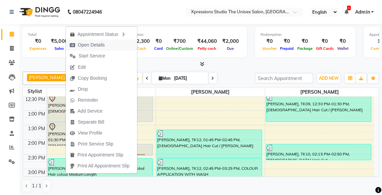
click at [88, 44] on span "Open Details" at bounding box center [91, 45] width 27 height 7
select select "7"
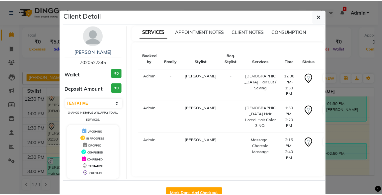
scroll to position [28, 0]
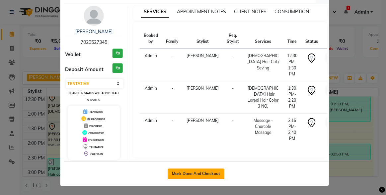
click at [208, 177] on button "Mark Done And Checkout" at bounding box center [196, 173] width 57 height 11
select select "service"
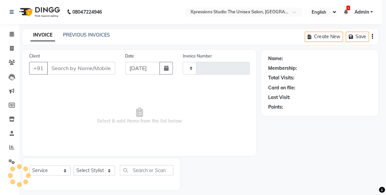
type input "4484"
select select "7003"
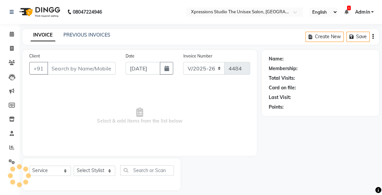
type input "7020527345"
select select "57587"
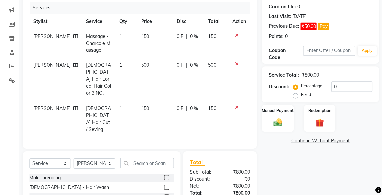
scroll to position [53, 0]
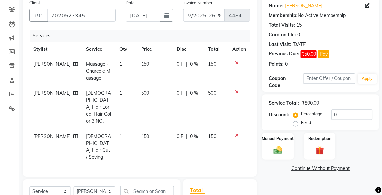
click at [211, 92] on span "500" at bounding box center [212, 93] width 8 height 6
select select "57587"
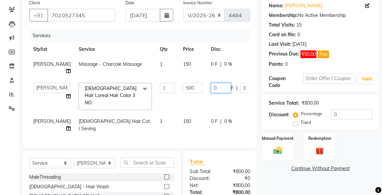
click at [211, 93] on input "0" at bounding box center [221, 87] width 20 height 10
type input "100"
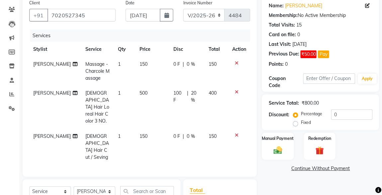
click at [223, 77] on tr "[PERSON_NAME] Massage - Charcole Massage 1 150 0 F | 0 % 150" at bounding box center [140, 70] width 220 height 29
click at [279, 143] on div "Manual Payment" at bounding box center [277, 146] width 33 height 28
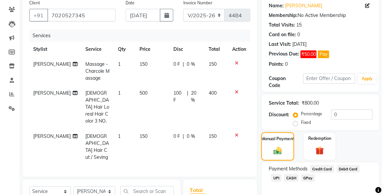
scroll to position [121, 0]
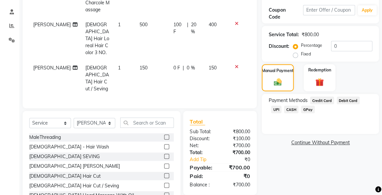
click at [281, 106] on span "UPI" at bounding box center [276, 110] width 10 height 8
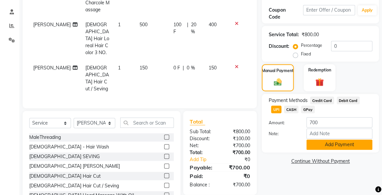
click at [350, 146] on button "Add Payment" at bounding box center [339, 145] width 66 height 10
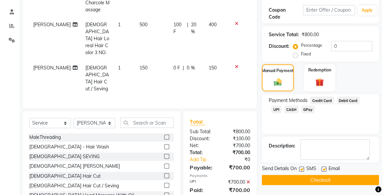
click at [302, 168] on label at bounding box center [301, 168] width 5 height 5
click at [302, 168] on input "checkbox" at bounding box center [301, 169] width 4 height 4
checkbox input "false"
click at [330, 181] on button "Checkout" at bounding box center [320, 180] width 117 height 10
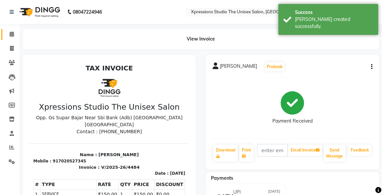
click at [13, 35] on icon at bounding box center [12, 34] width 4 height 5
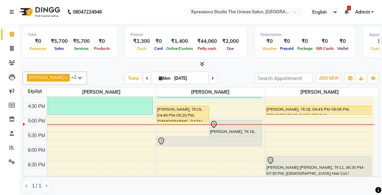
scroll to position [238, 0]
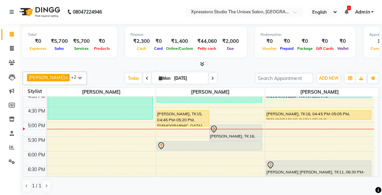
click at [344, 11] on icon at bounding box center [346, 12] width 4 height 5
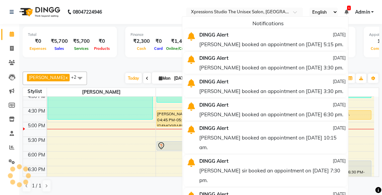
click at [345, 11] on icon at bounding box center [346, 12] width 4 height 5
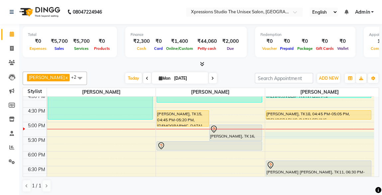
click at [274, 133] on div "8:00 AM 8:30 AM 9:00 AM 9:30 AM 10:00 AM 10:30 AM 11:00 AM 11:30 AM 12:00 PM 12…" at bounding box center [199, 78] width 350 height 438
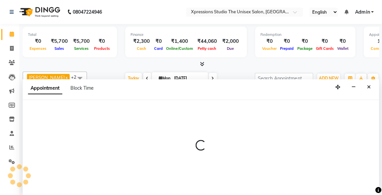
scroll to position [0, 0]
select select "57589"
select select "1050"
select select "tentative"
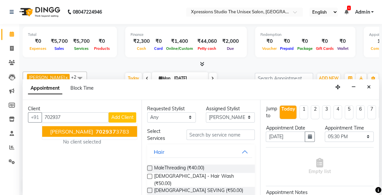
click at [104, 131] on span "702937" at bounding box center [106, 131] width 20 height 7
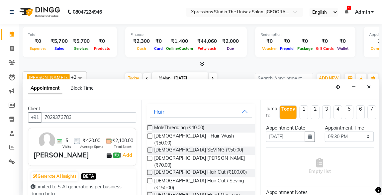
scroll to position [44, 0]
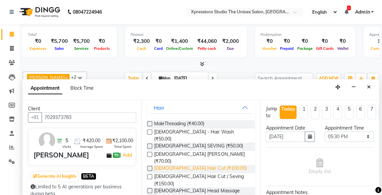
type input "7029373783"
click at [185, 164] on span "[DEMOGRAPHIC_DATA] Hair Cut (₹100.00)" at bounding box center [200, 168] width 92 height 8
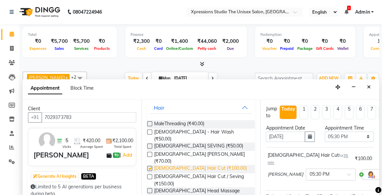
checkbox input "false"
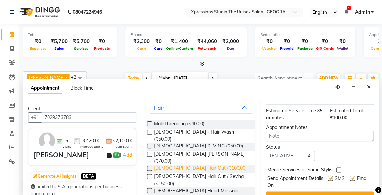
scroll to position [96, 0]
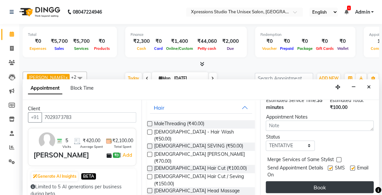
click at [335, 181] on button "Book" at bounding box center [320, 187] width 108 height 12
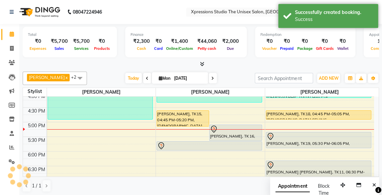
scroll to position [0, 0]
click at [309, 132] on div at bounding box center [318, 136] width 104 height 8
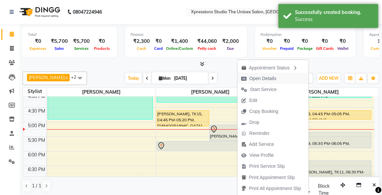
click at [255, 77] on span "Open Details" at bounding box center [262, 78] width 27 height 7
select select "7"
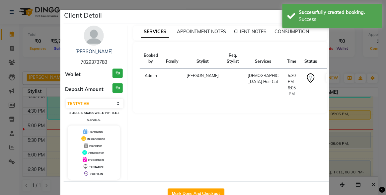
click at [94, 28] on img at bounding box center [94, 36] width 20 height 20
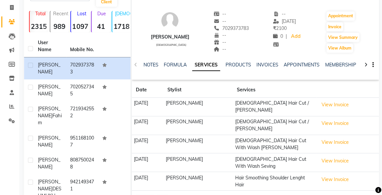
scroll to position [30, 0]
